Goal: Task Accomplishment & Management: Manage account settings

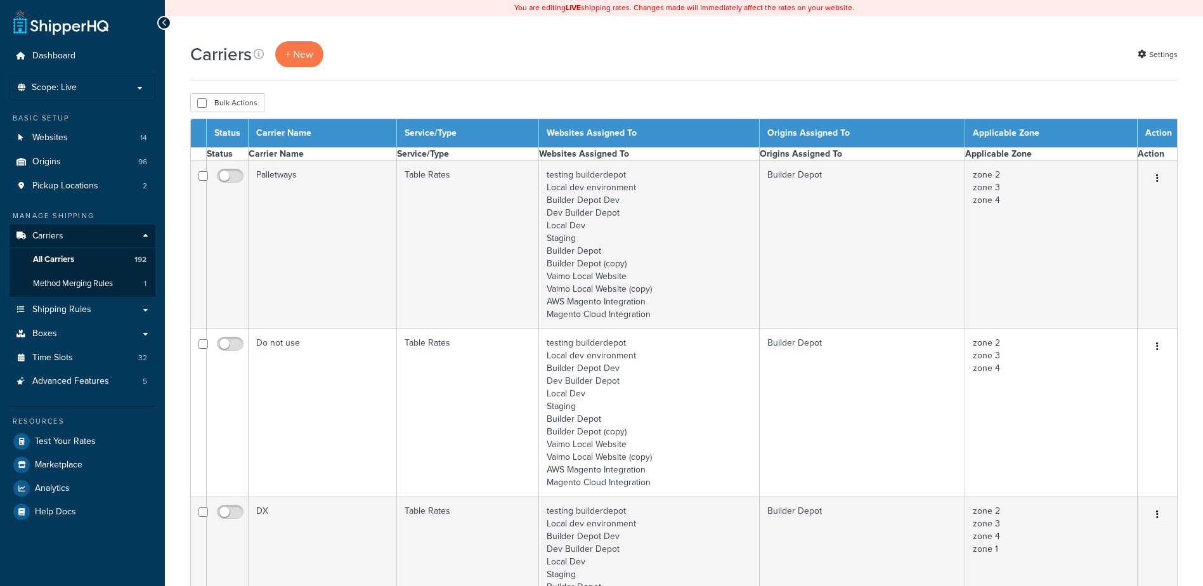
select select "15"
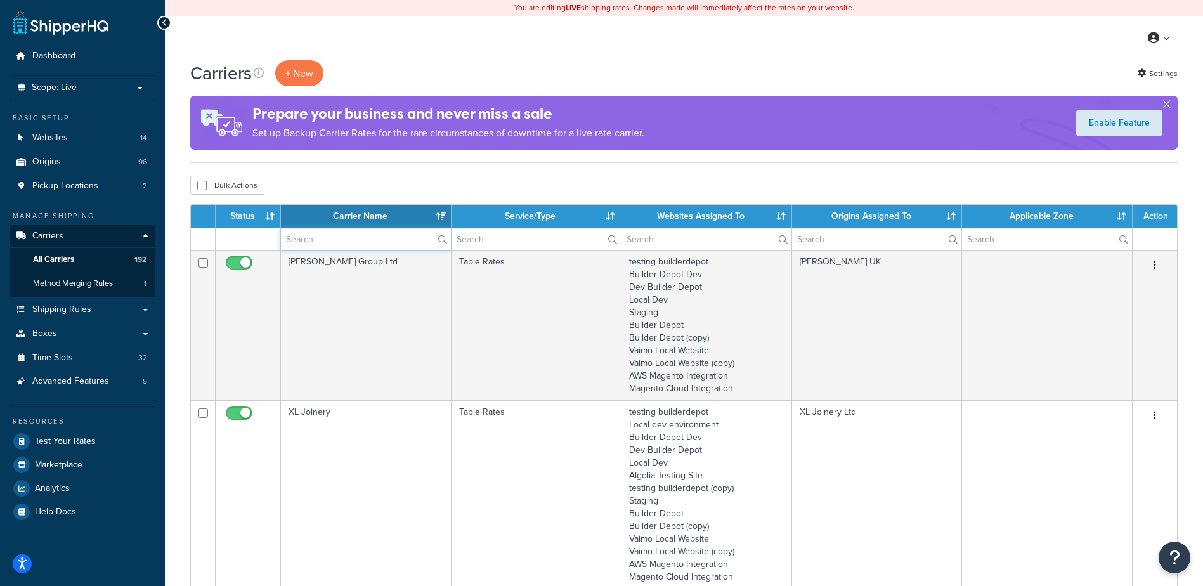
click at [313, 231] on input "text" at bounding box center [366, 239] width 170 height 22
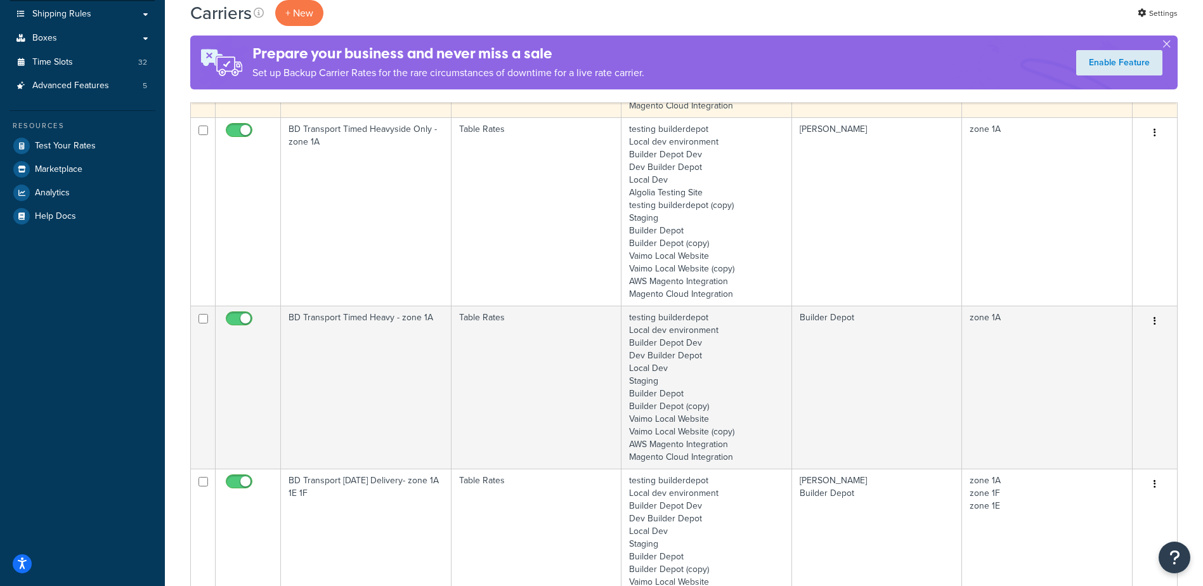
scroll to position [317, 0]
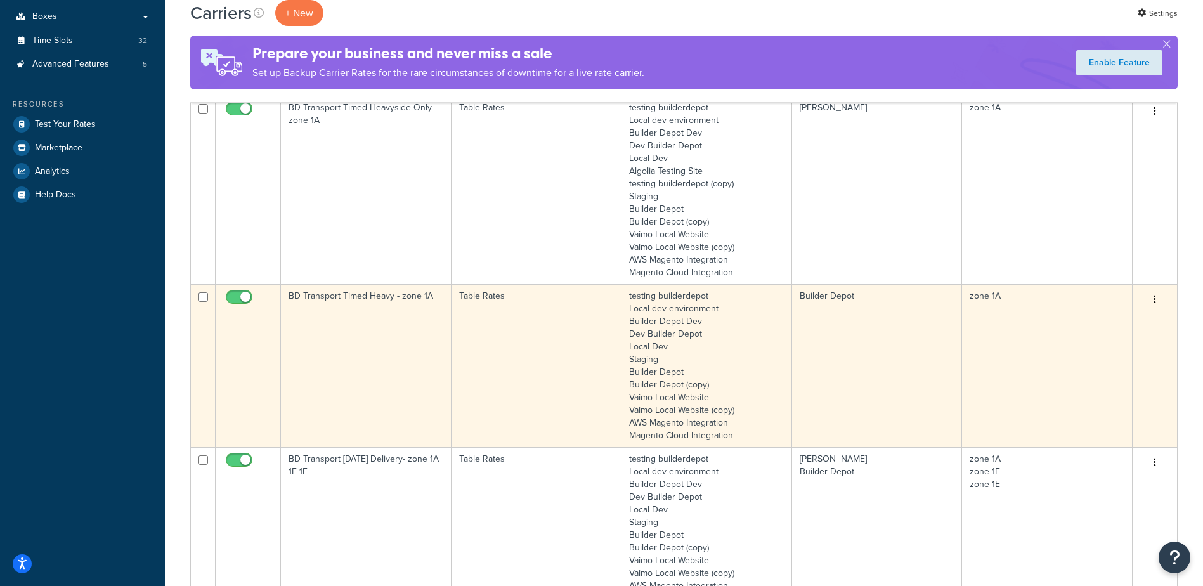
type input "1a"
click at [396, 314] on td "BD Transport Timed Heavy - zone 1A" at bounding box center [366, 365] width 171 height 163
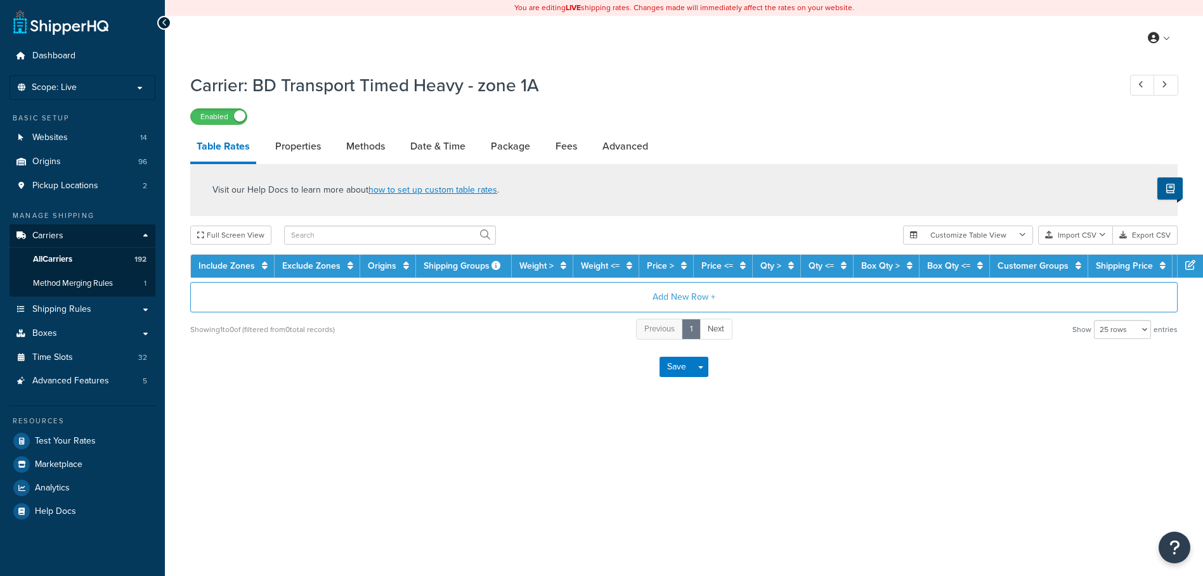
select select "25"
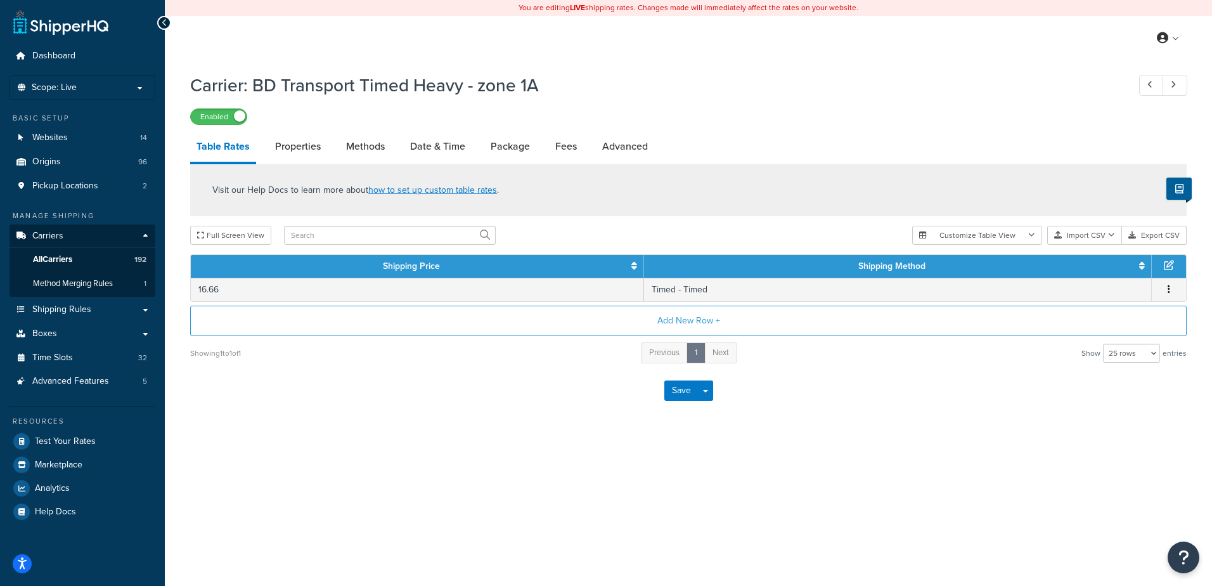
drag, startPoint x: 0, startPoint y: 0, endPoint x: 356, endPoint y: 129, distance: 378.9
click at [356, 129] on div "Carrier: BD Transport Timed Heavy - zone 1A Enabled Table Rates Properties Meth…" at bounding box center [688, 242] width 997 height 350
click at [368, 139] on link "Methods" at bounding box center [365, 146] width 51 height 30
select select "25"
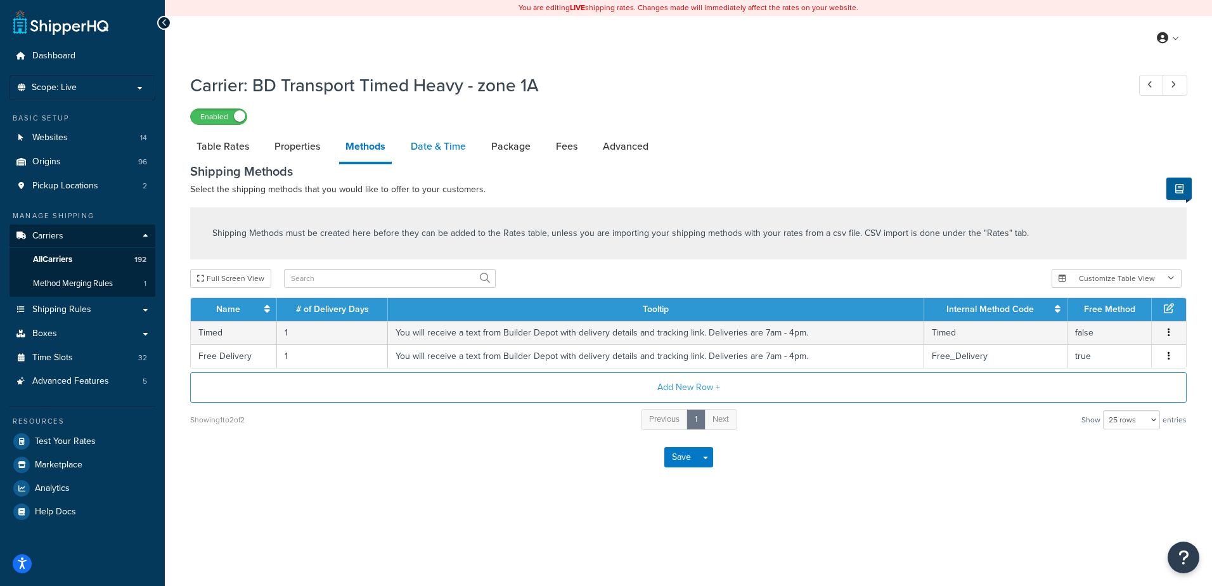
click at [415, 137] on link "Date & Time" at bounding box center [439, 146] width 68 height 30
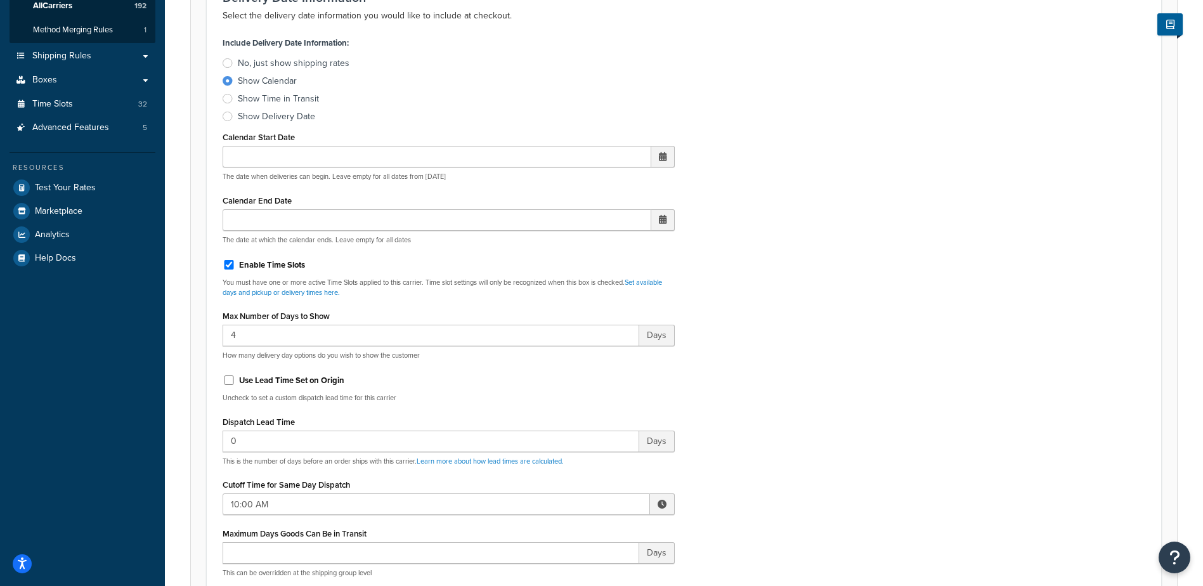
scroll to position [317, 0]
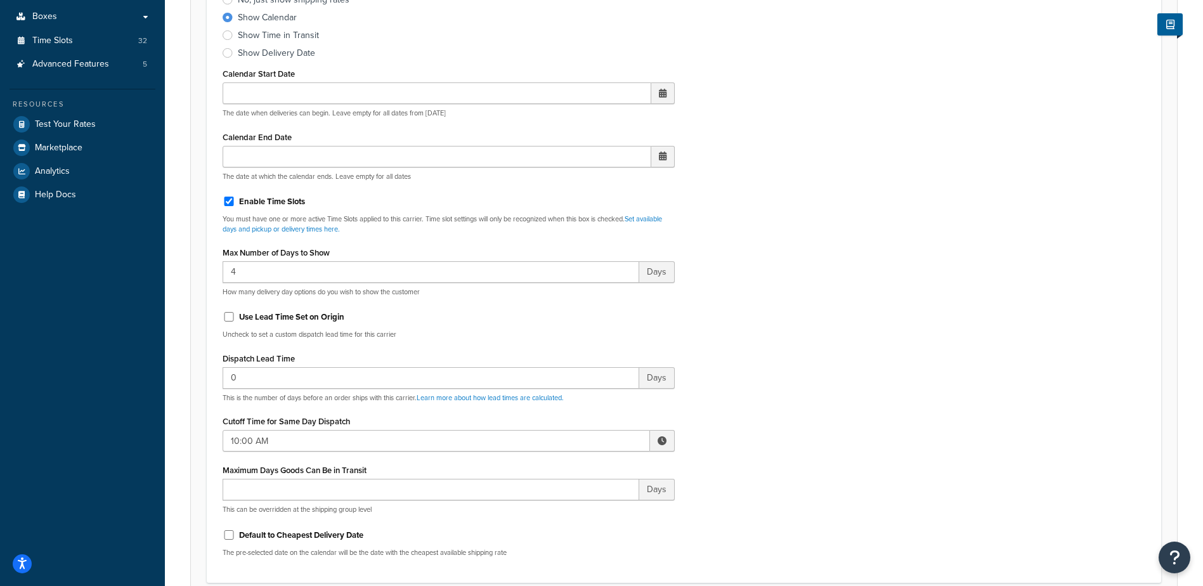
click at [652, 440] on span at bounding box center [662, 441] width 25 height 22
click at [573, 505] on span "▼" at bounding box center [568, 506] width 25 height 25
type input "8:00 AM"
click at [723, 406] on div "Include Delivery Date Information: No, just show shipping rates Show Calendar S…" at bounding box center [684, 268] width 942 height 597
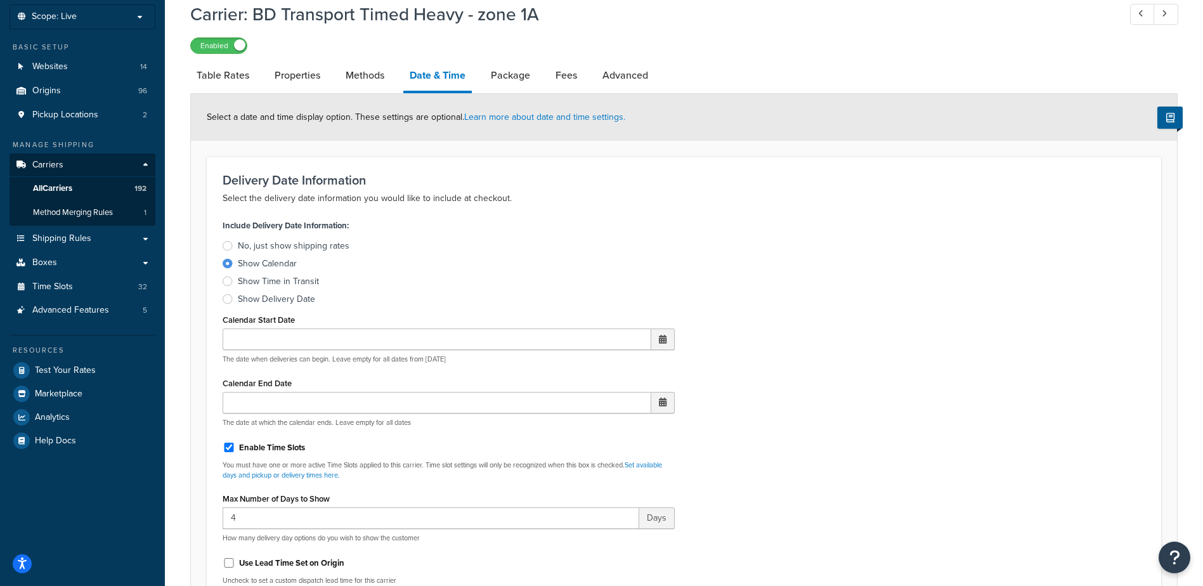
scroll to position [0, 0]
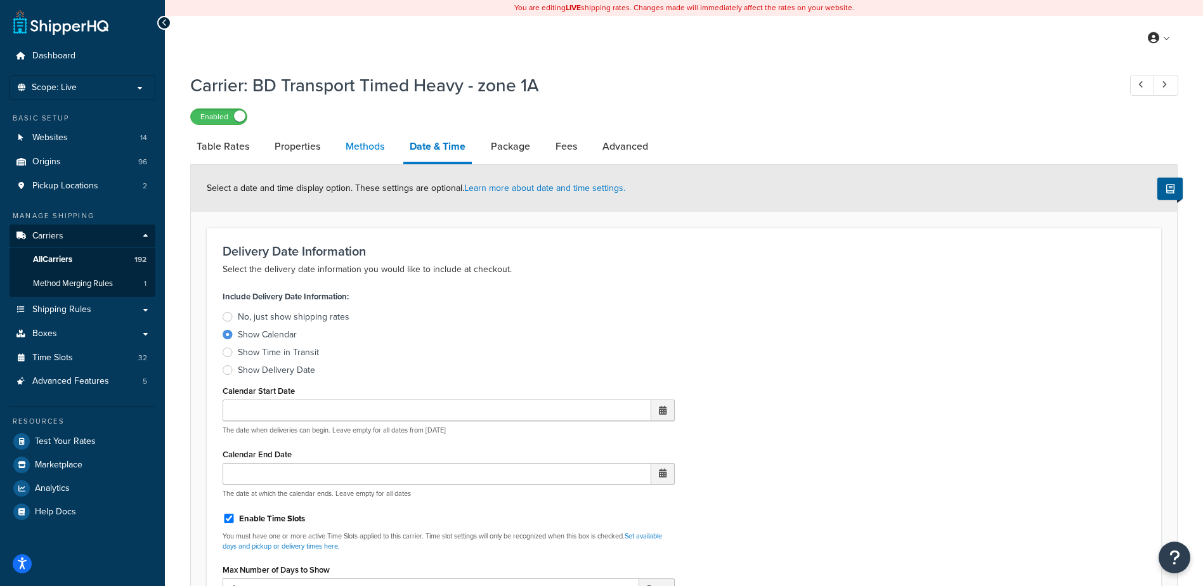
click at [354, 152] on link "Methods" at bounding box center [364, 146] width 51 height 30
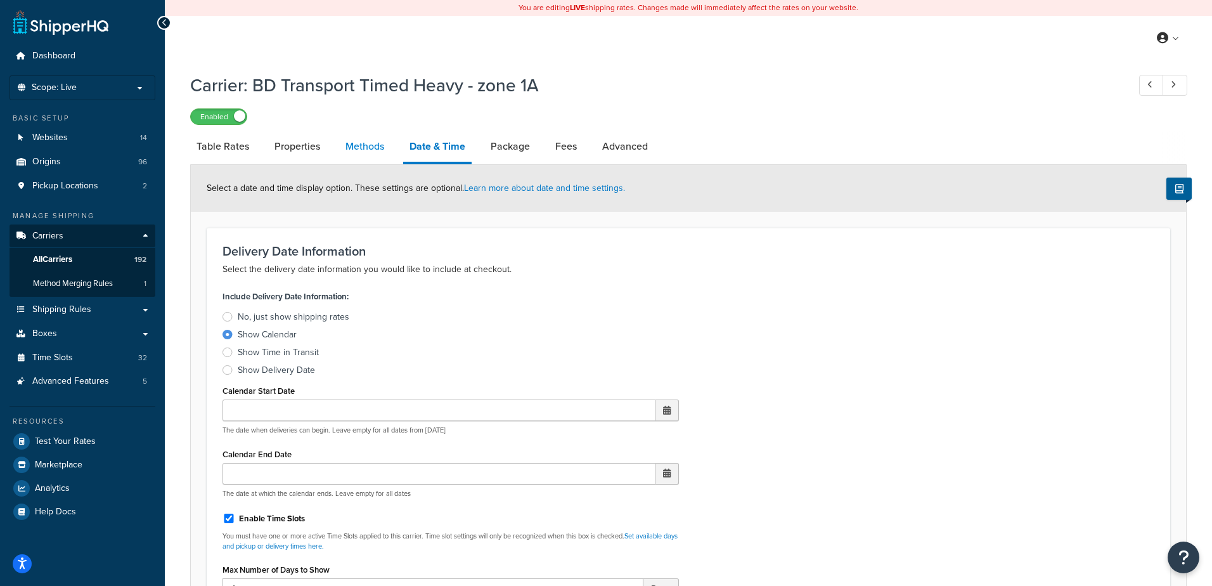
select select "25"
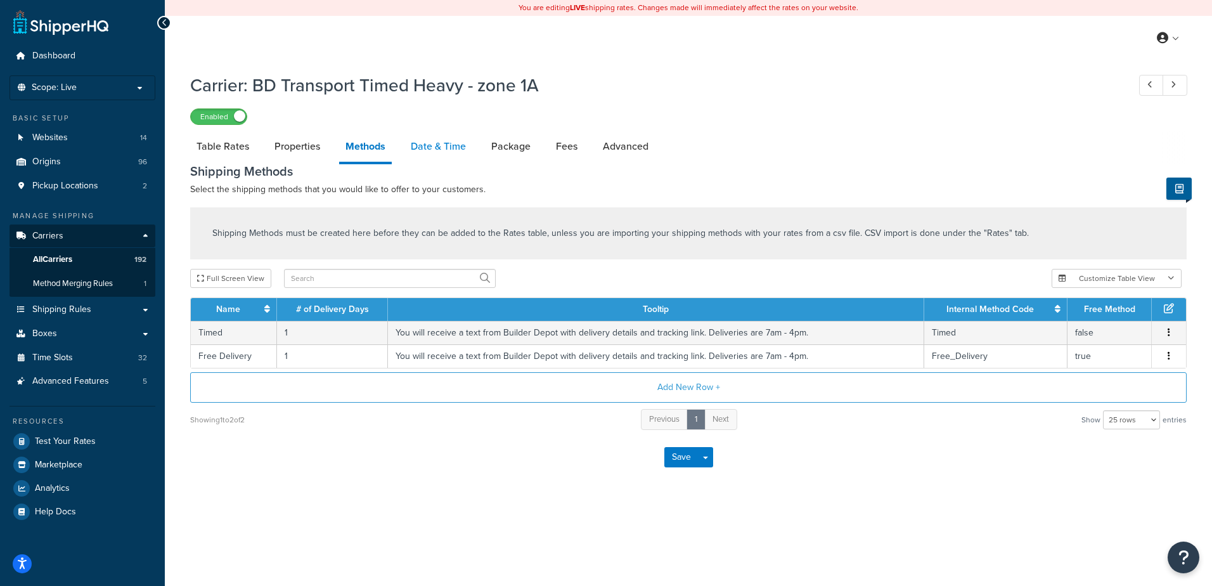
click at [426, 146] on link "Date & Time" at bounding box center [439, 146] width 68 height 30
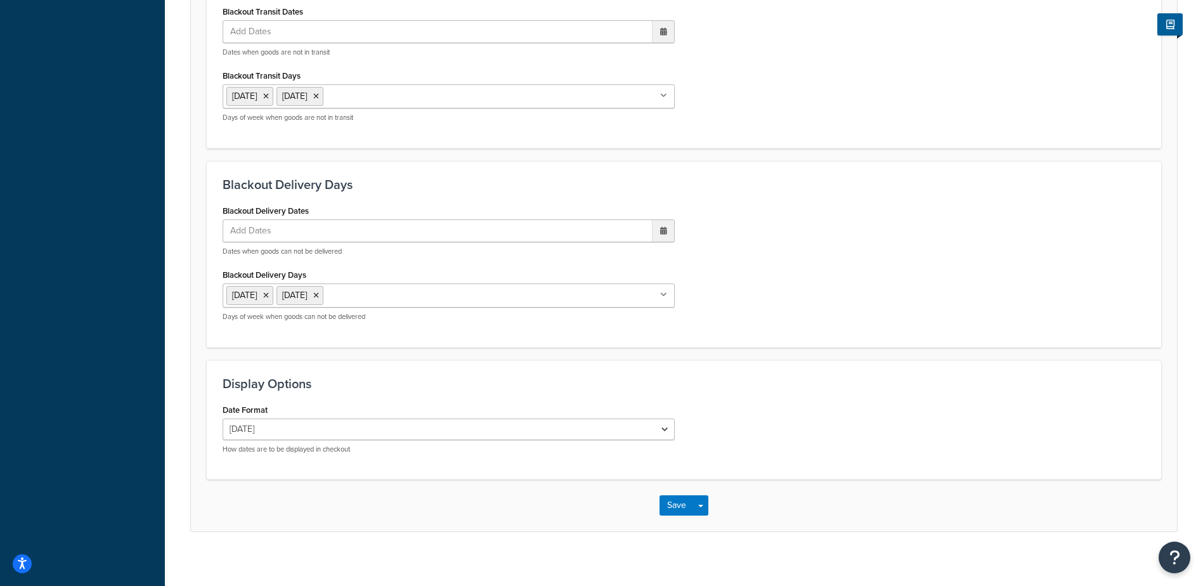
scroll to position [951, 0]
click at [664, 507] on button "Save" at bounding box center [676, 505] width 34 height 20
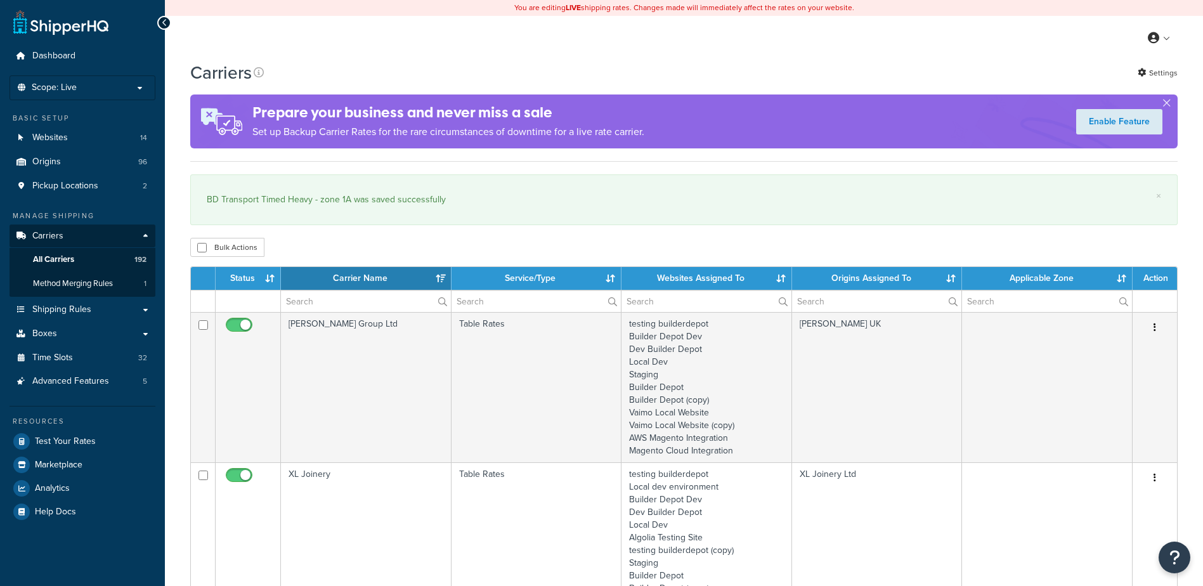
select select "15"
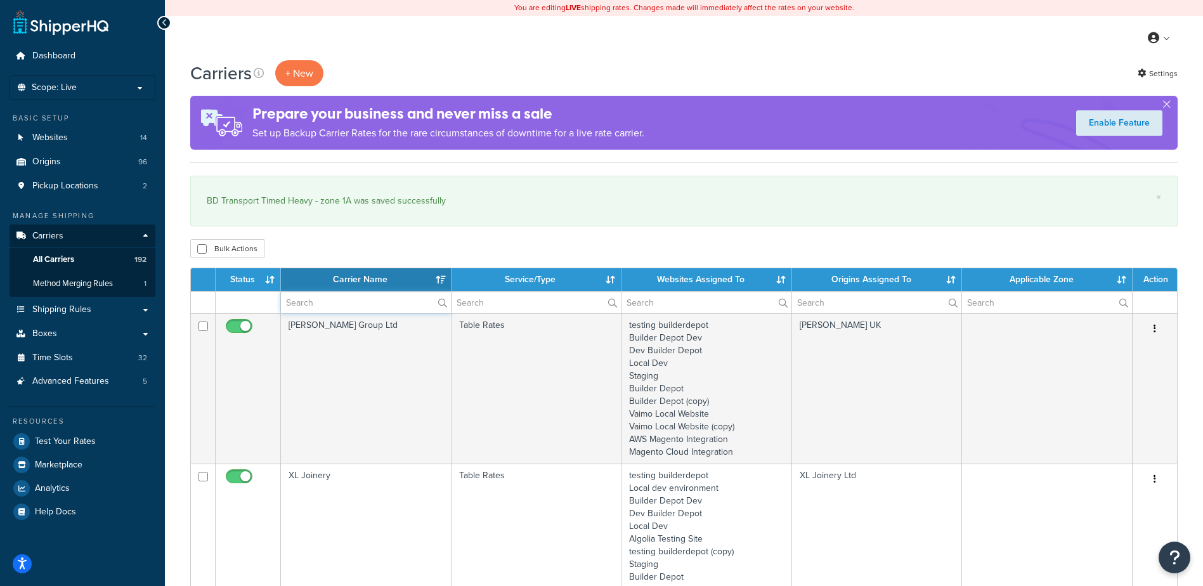
click at [328, 306] on input "text" at bounding box center [366, 303] width 170 height 22
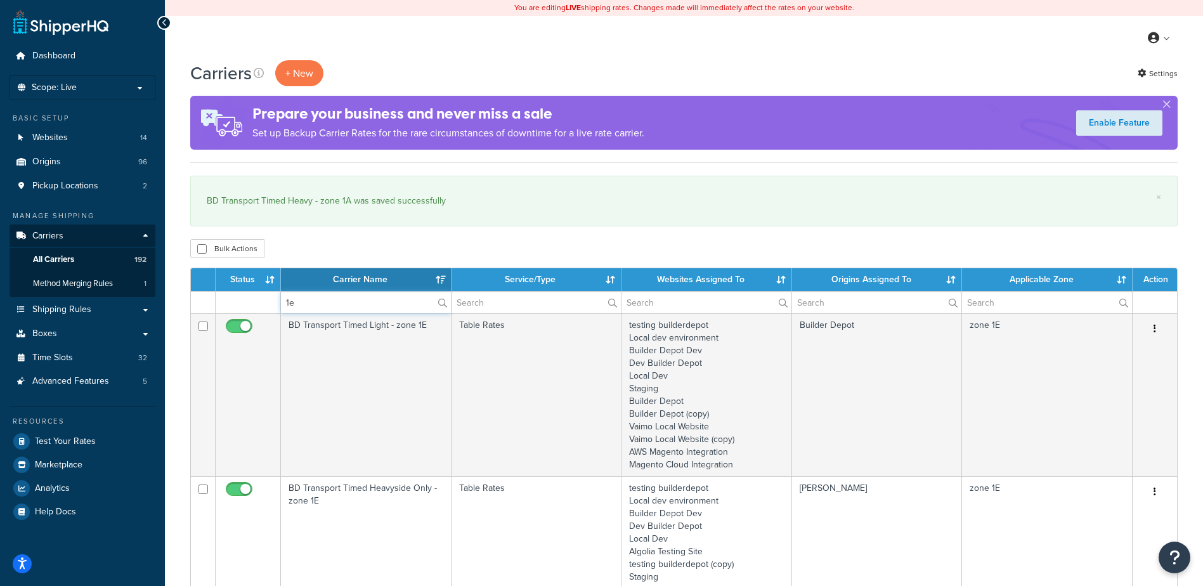
type input "1e"
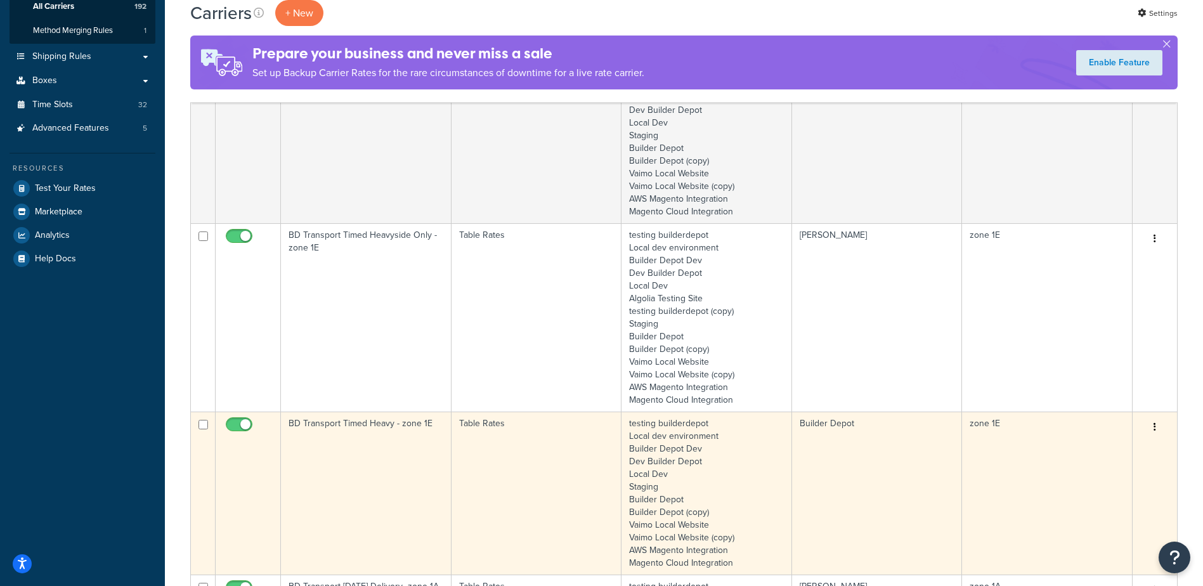
scroll to position [254, 0]
click at [366, 444] on td "BD Transport Timed Heavy - zone 1E" at bounding box center [366, 492] width 171 height 163
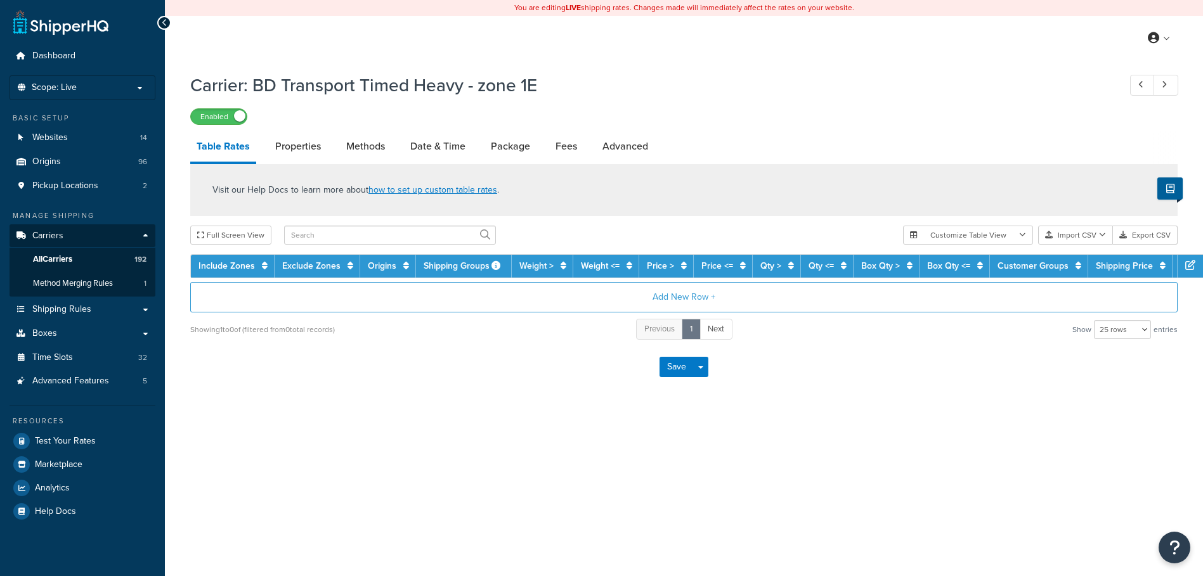
select select "25"
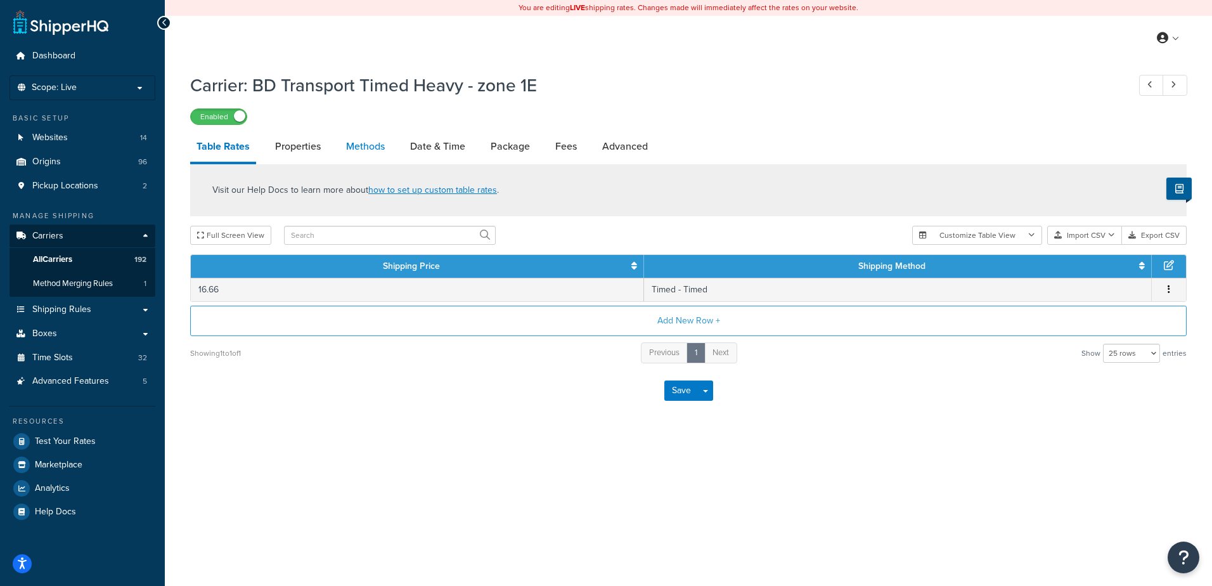
click at [363, 151] on link "Methods" at bounding box center [365, 146] width 51 height 30
select select "25"
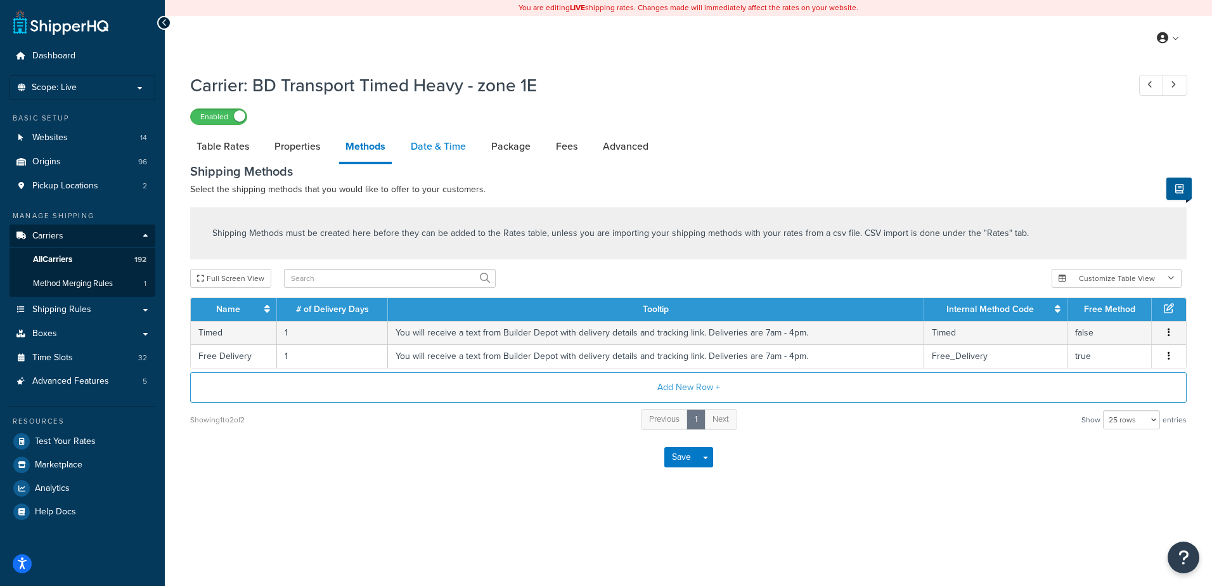
click at [432, 146] on link "Date & Time" at bounding box center [439, 146] width 68 height 30
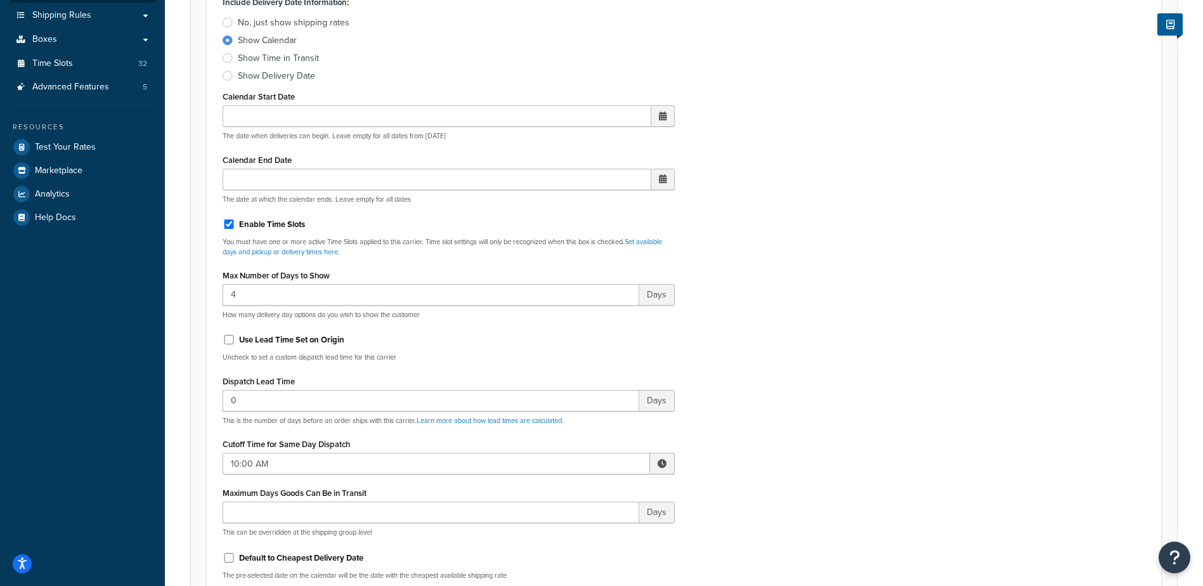
scroll to position [317, 0]
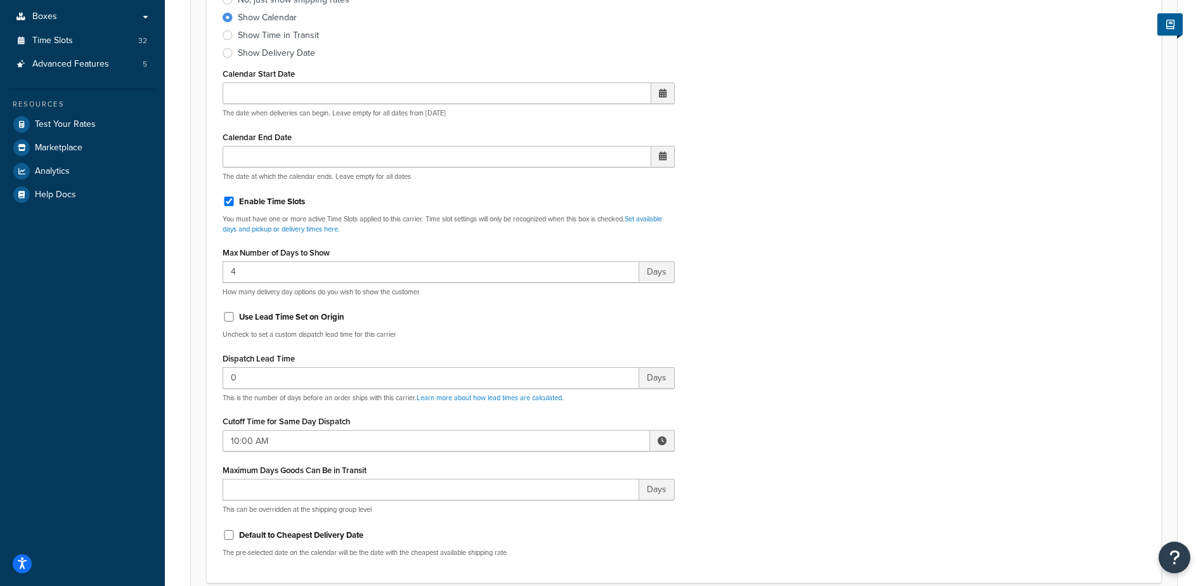
click at [659, 439] on span at bounding box center [662, 440] width 9 height 9
click at [572, 502] on span "▼" at bounding box center [568, 506] width 25 height 25
type input "8:00 AM"
click at [735, 460] on div "Include Delivery Date Information: No, just show shipping rates Show Calendar S…" at bounding box center [684, 268] width 942 height 597
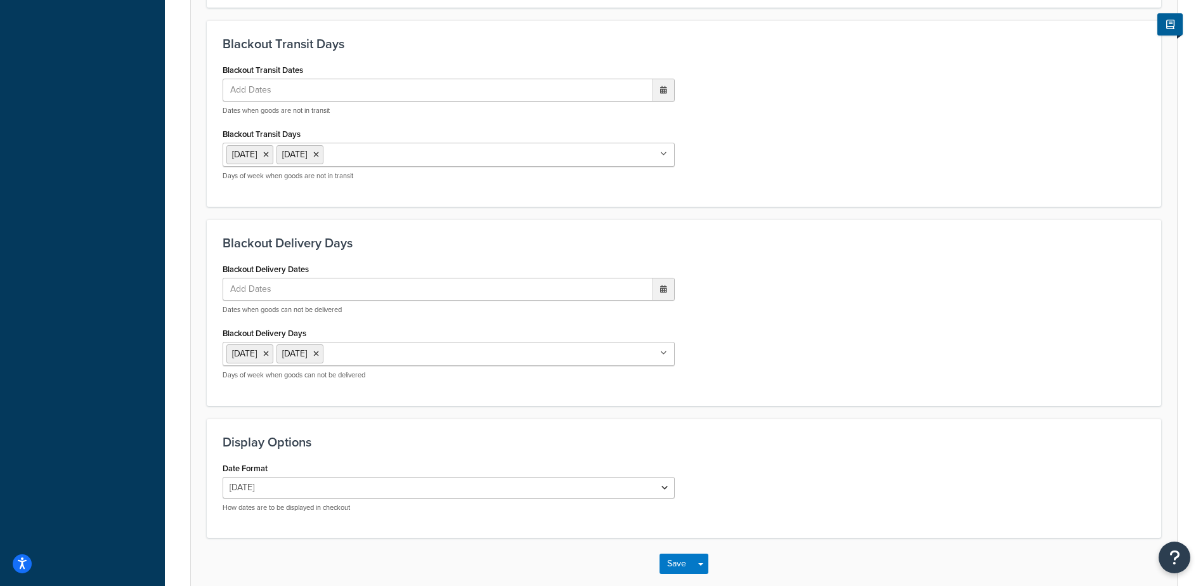
scroll to position [960, 0]
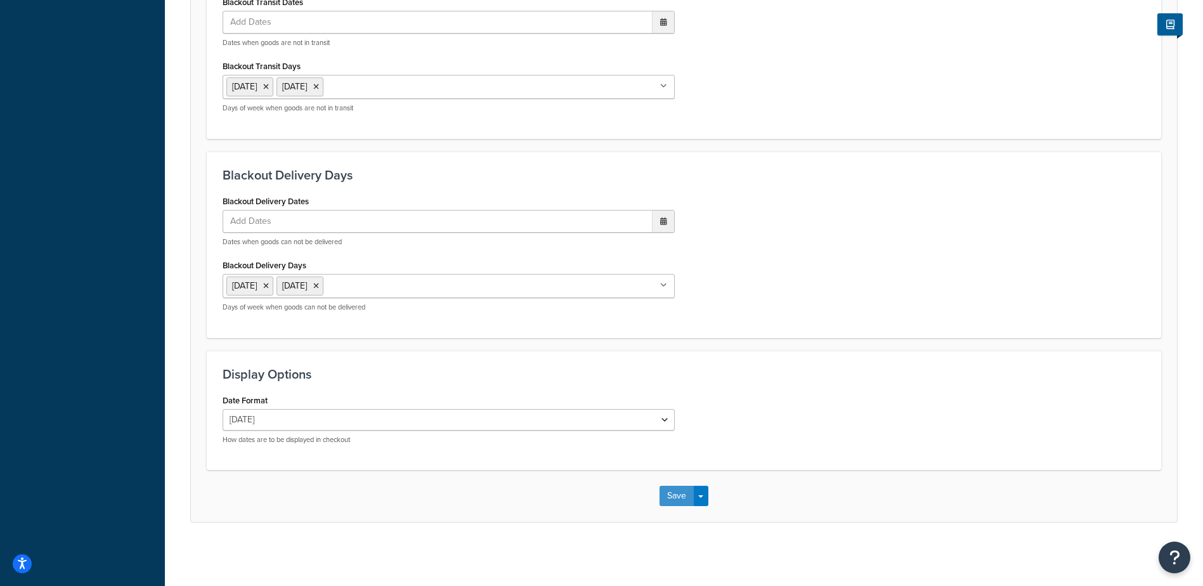
click at [666, 499] on button "Save" at bounding box center [676, 496] width 34 height 20
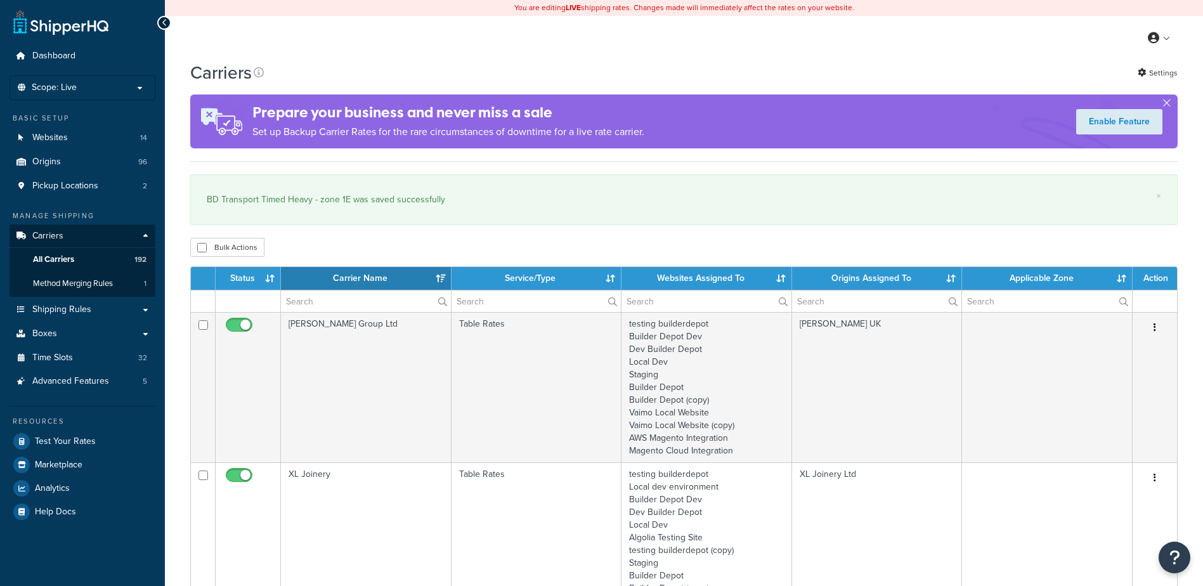
select select "15"
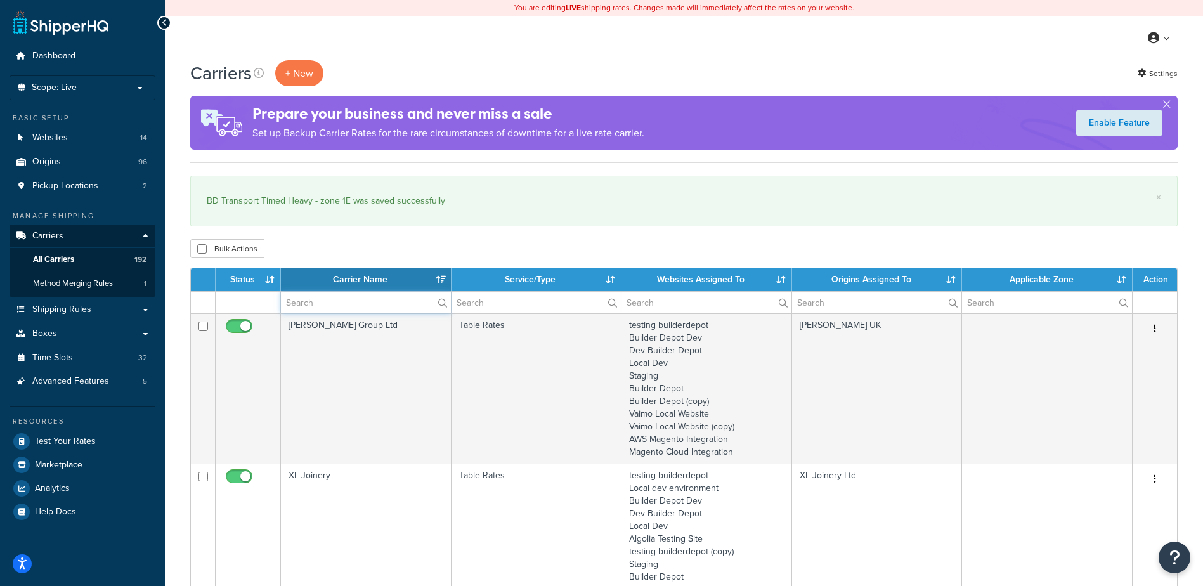
click at [318, 302] on input "text" at bounding box center [366, 303] width 170 height 22
click at [308, 301] on input "text" at bounding box center [366, 303] width 170 height 22
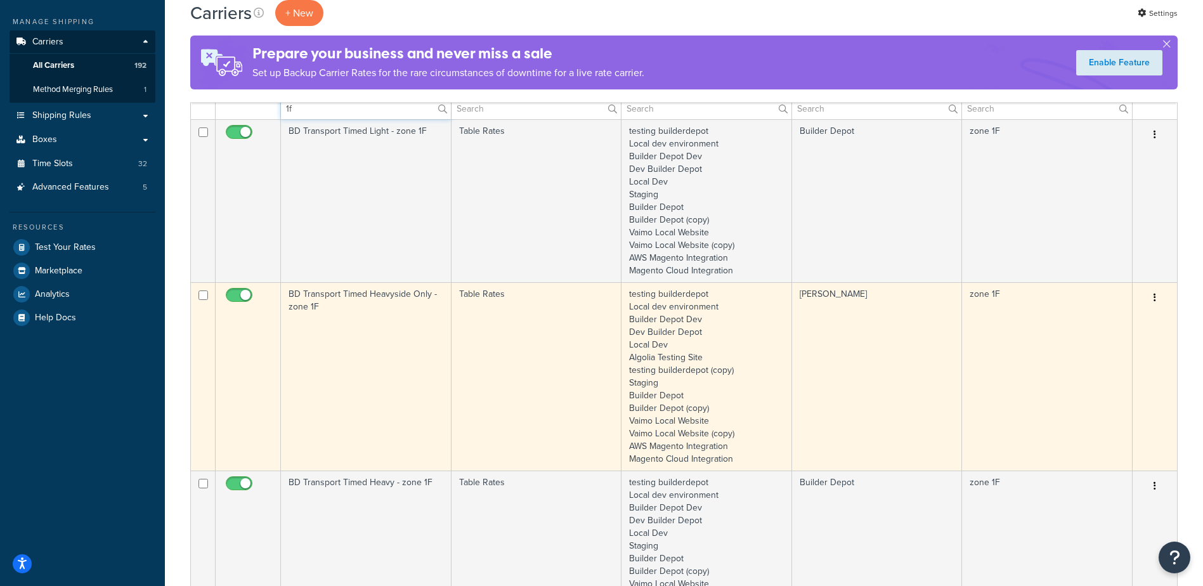
scroll to position [317, 0]
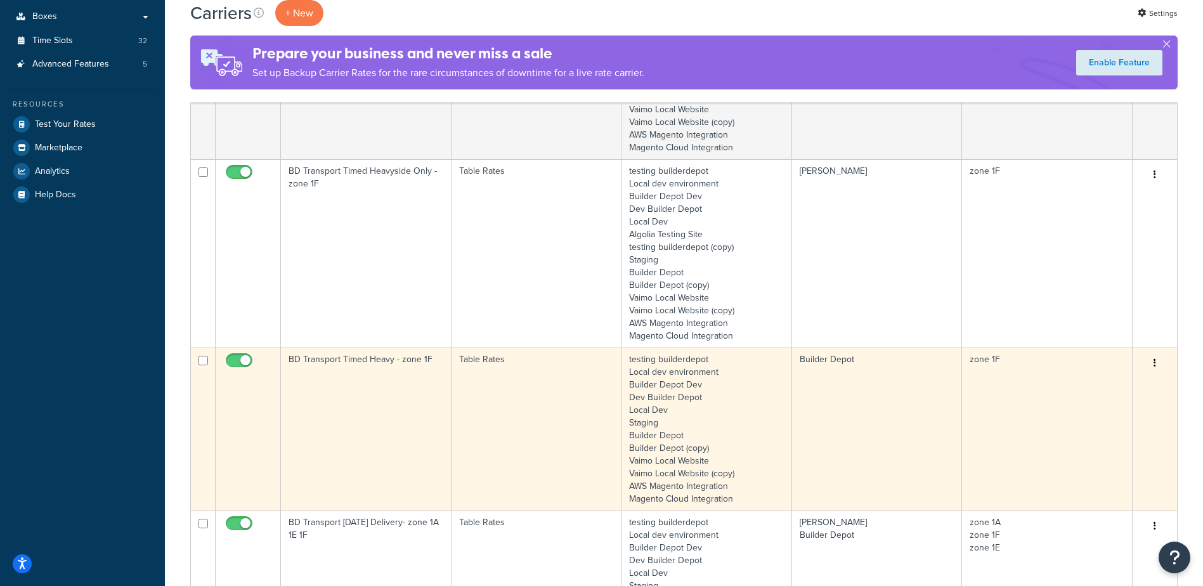
type input "1f"
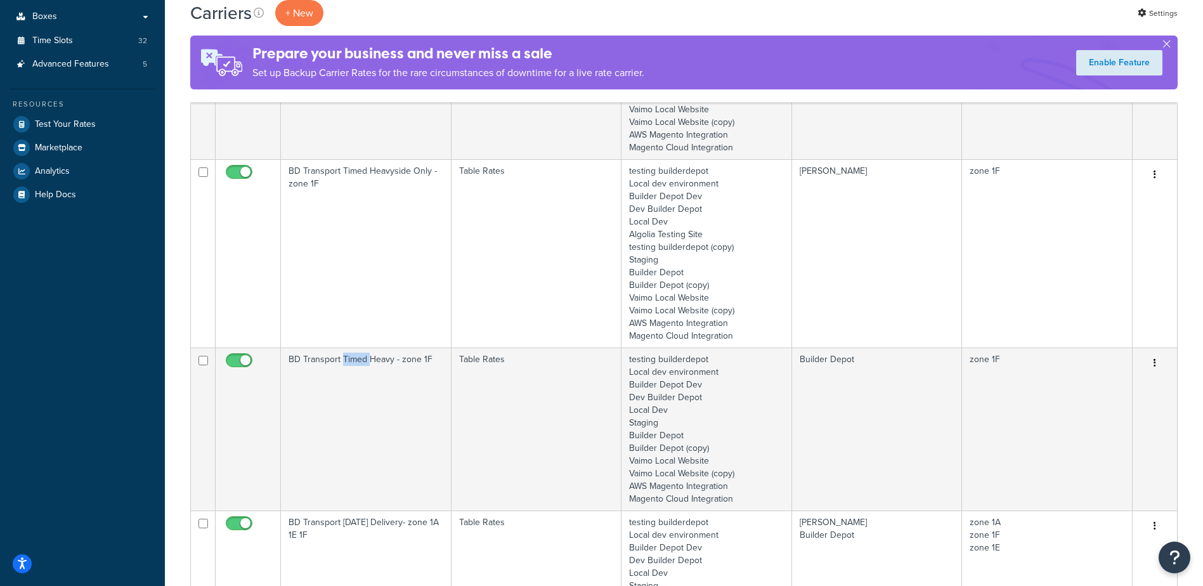
click at [358, 393] on td "BD Transport Timed Heavy - zone 1F" at bounding box center [366, 428] width 171 height 163
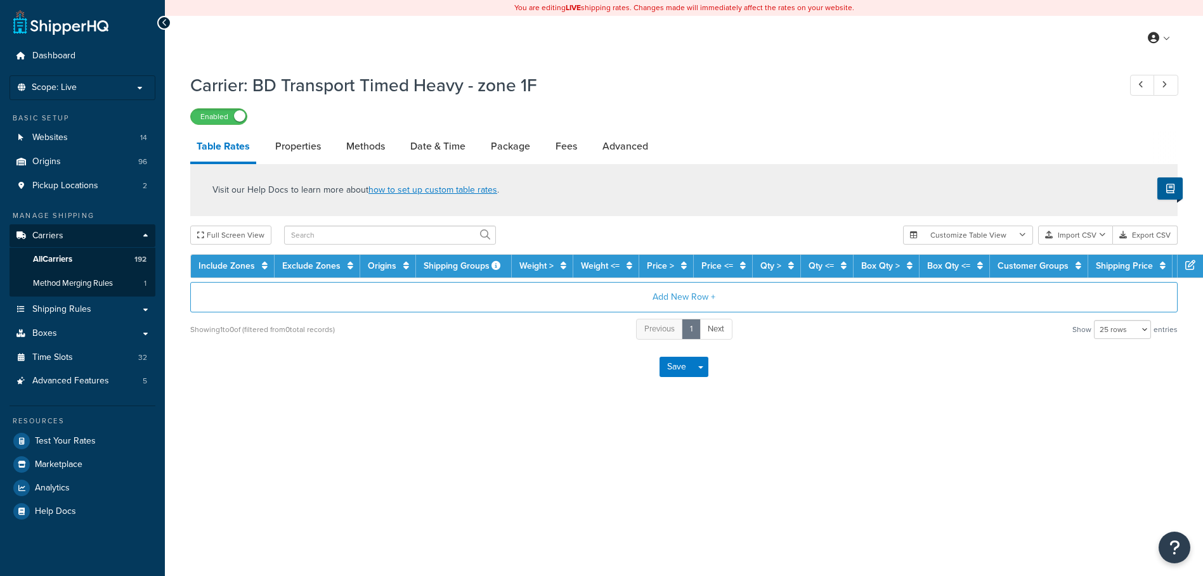
select select "25"
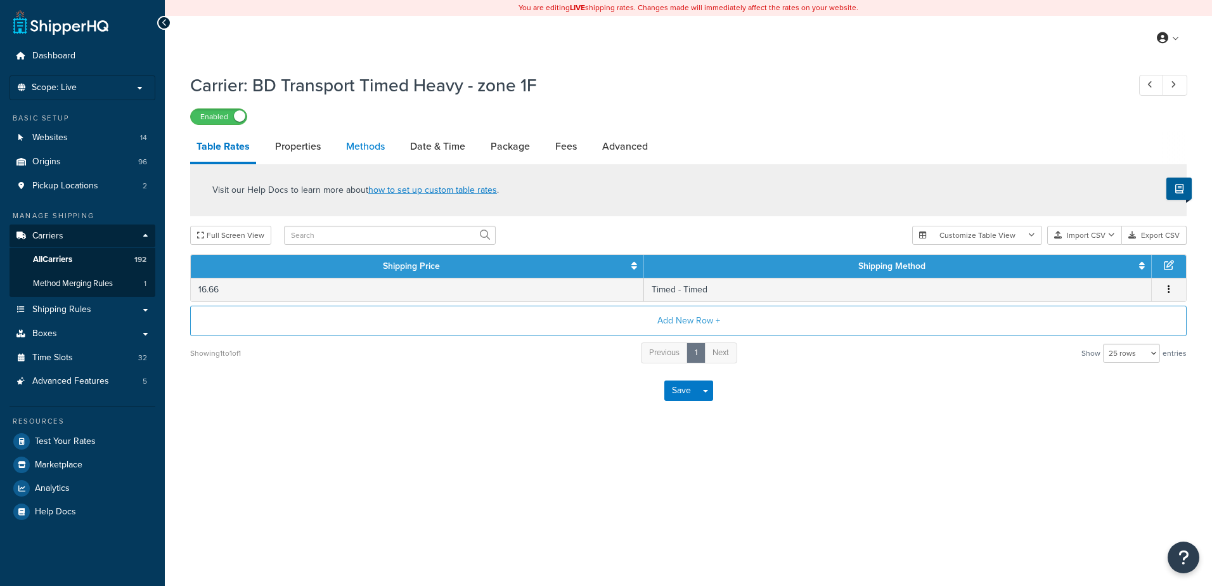
click at [370, 150] on link "Methods" at bounding box center [365, 146] width 51 height 30
select select "25"
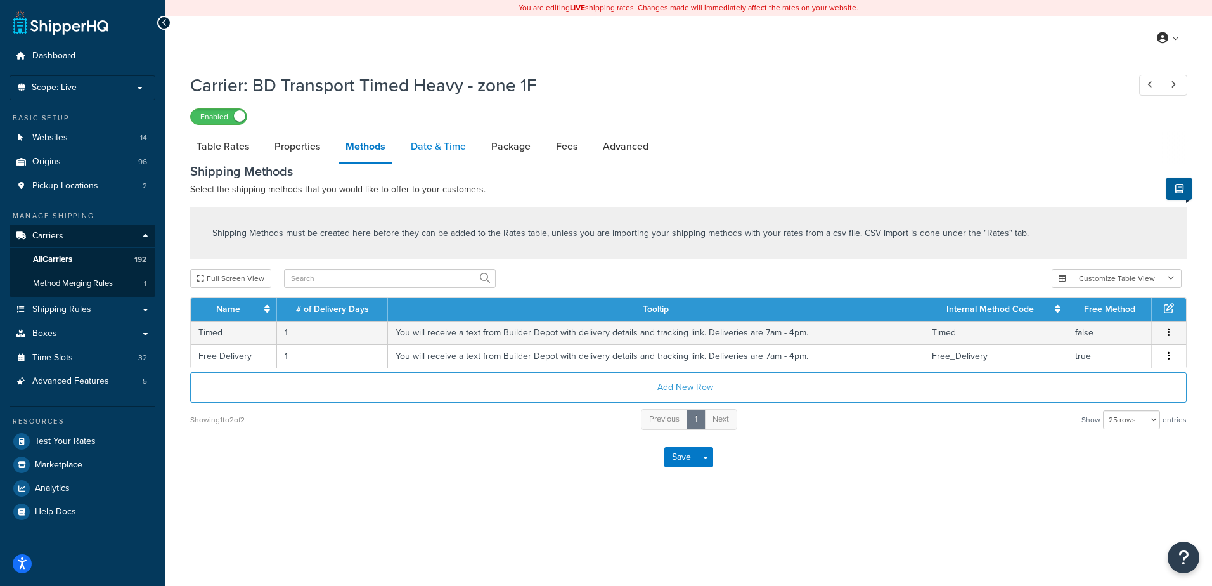
click at [448, 144] on link "Date & Time" at bounding box center [439, 146] width 68 height 30
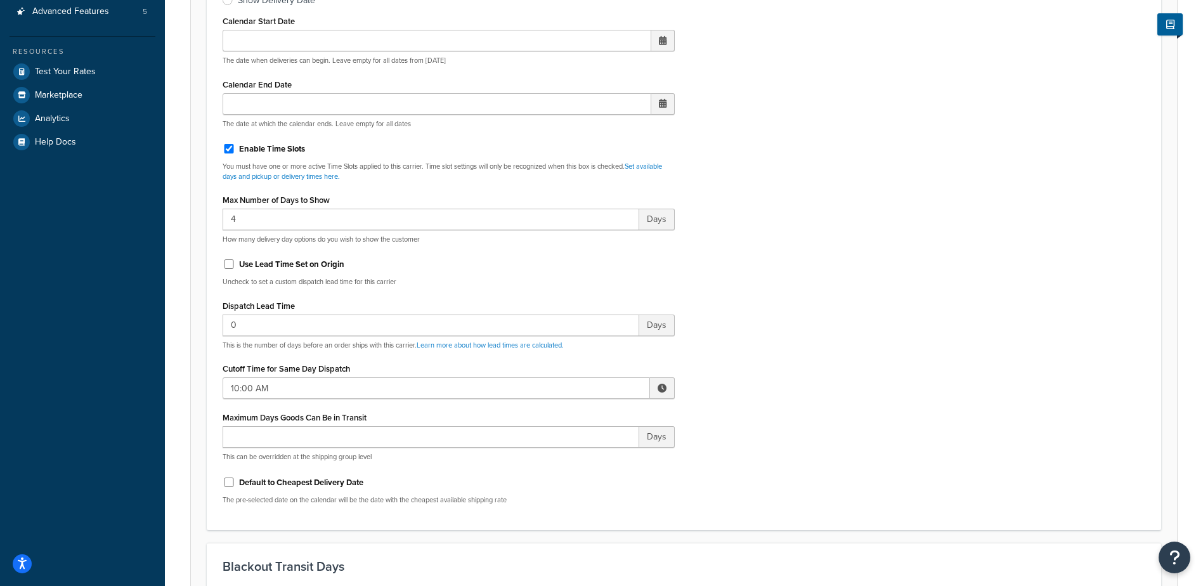
scroll to position [380, 0]
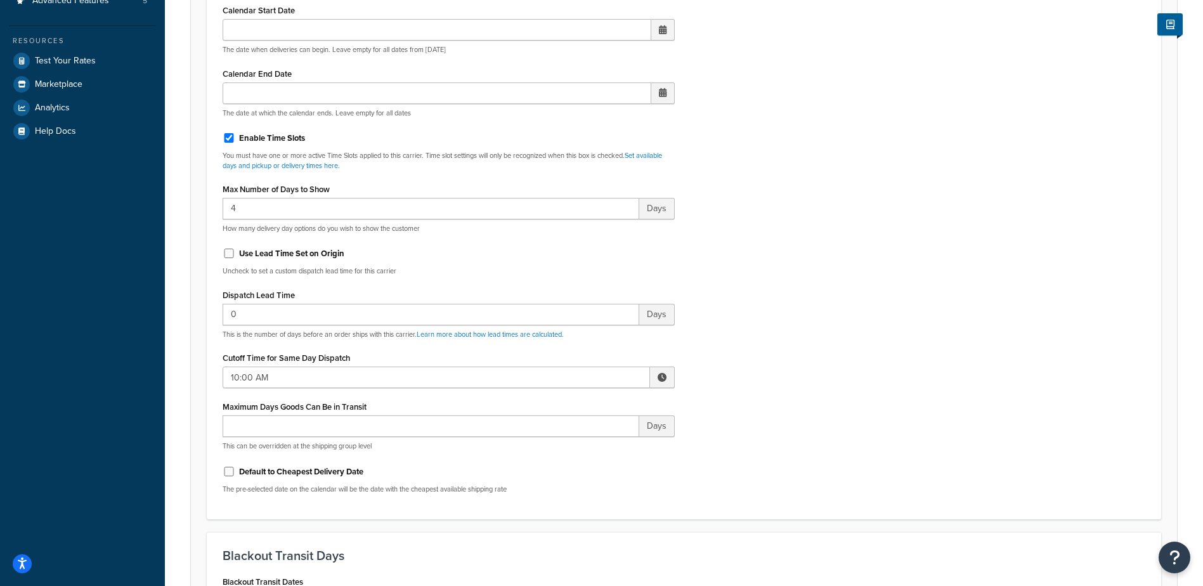
click at [658, 377] on span at bounding box center [662, 377] width 9 height 9
click at [572, 441] on span "▼" at bounding box center [568, 443] width 25 height 25
type input "8:00 AM"
click at [749, 386] on div "Include Delivery Date Information: No, just show shipping rates Show Calendar S…" at bounding box center [684, 205] width 942 height 597
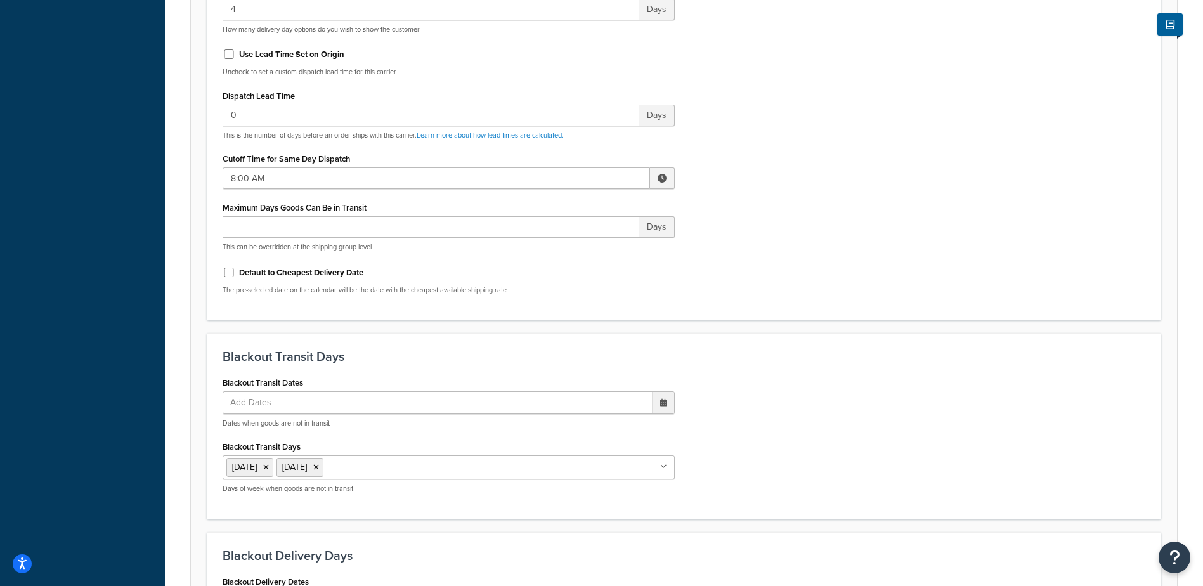
scroll to position [960, 0]
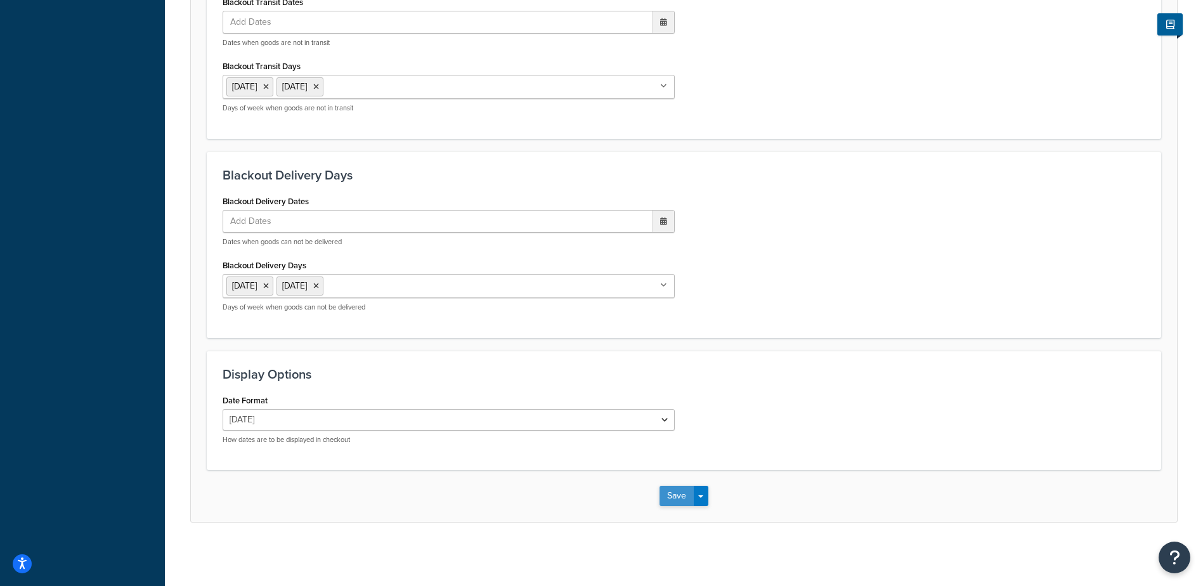
click at [665, 497] on button "Save" at bounding box center [676, 496] width 34 height 20
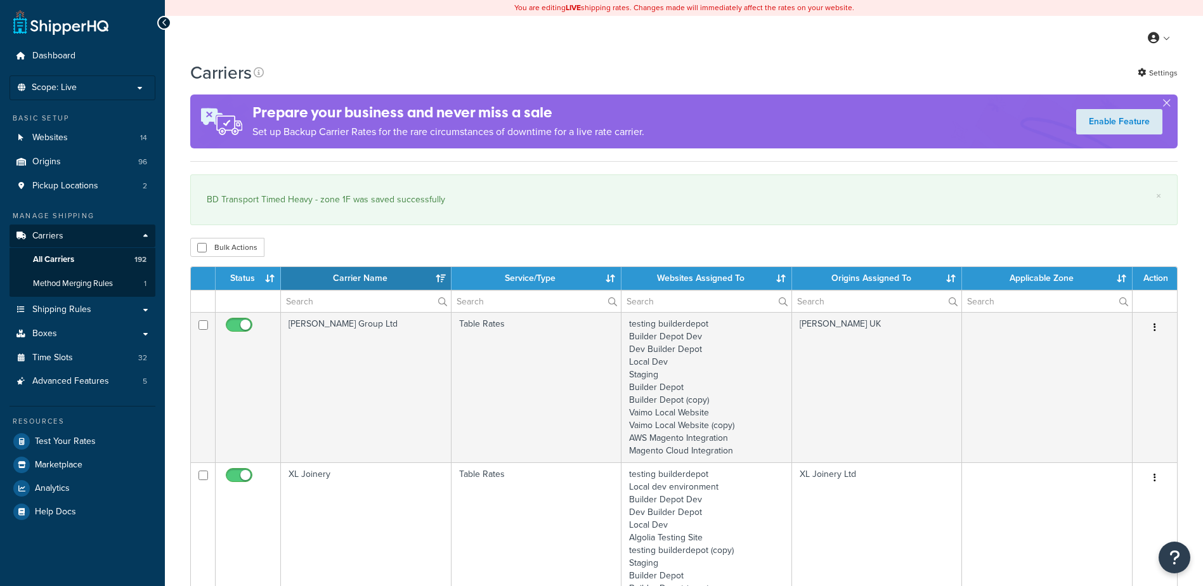
select select "15"
